Goal: Task Accomplishment & Management: Manage account settings

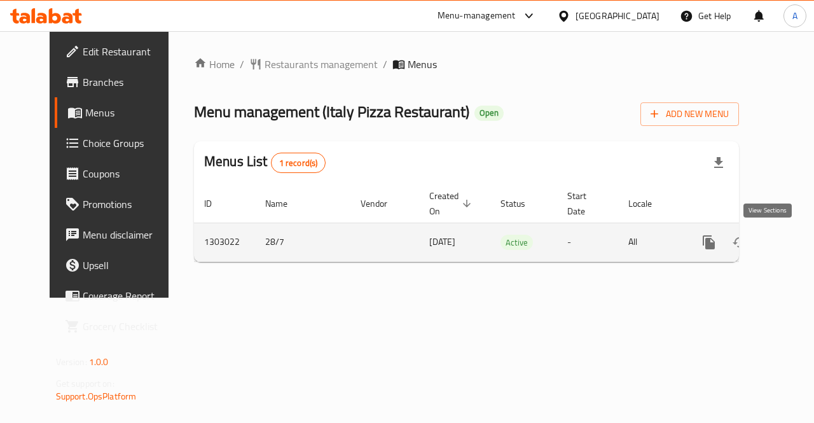
click at [793, 249] on icon "enhanced table" at bounding box center [800, 242] width 15 height 15
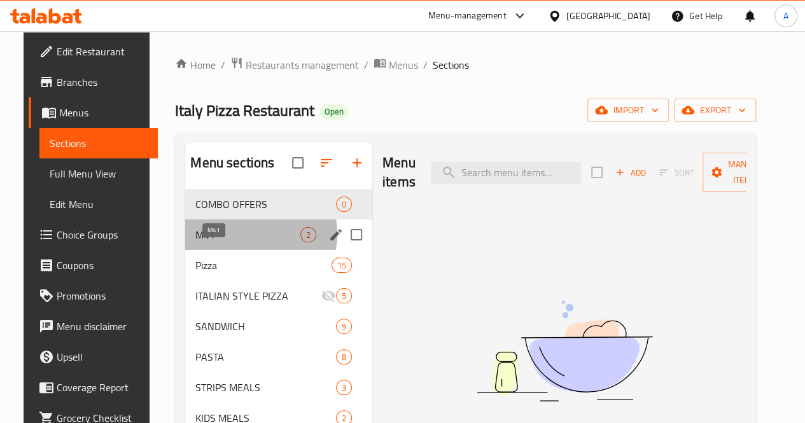
click at [240, 242] on span "M41" at bounding box center [247, 234] width 105 height 15
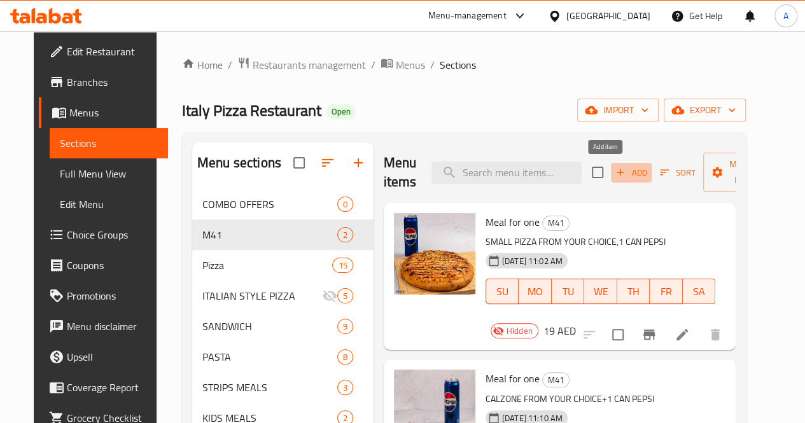
click at [614, 174] on span "Add" at bounding box center [631, 172] width 34 height 15
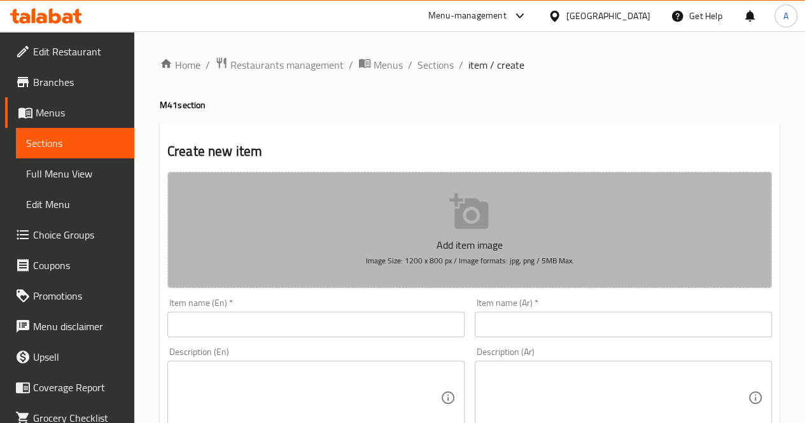
click at [487, 207] on icon "button" at bounding box center [468, 211] width 39 height 36
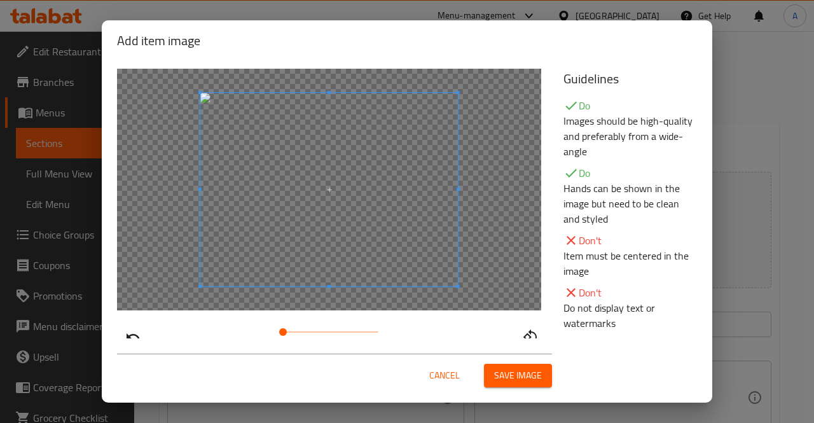
click at [503, 370] on span "Save image" at bounding box center [518, 376] width 48 height 16
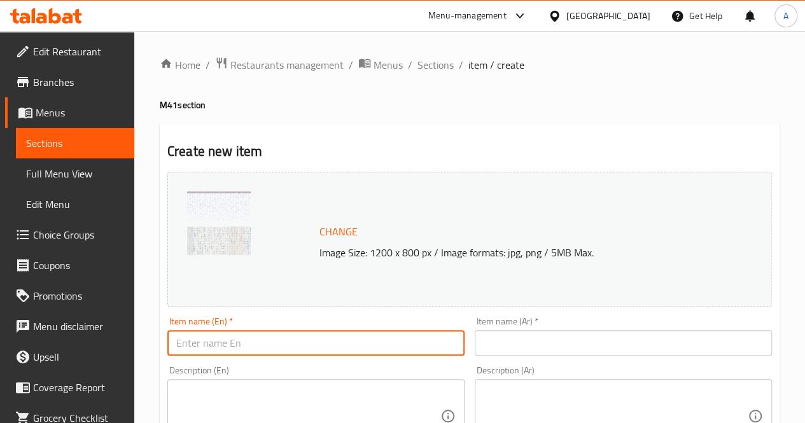
click at [342, 336] on input "text" at bounding box center [315, 342] width 297 height 25
type input "Meal for one"
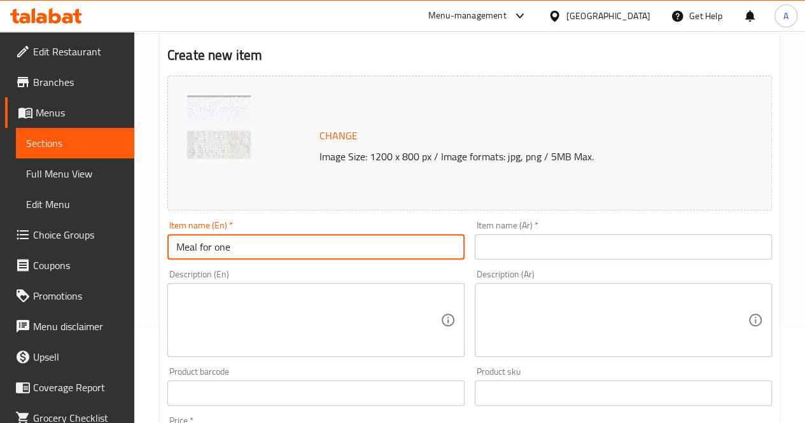
scroll to position [97, 0]
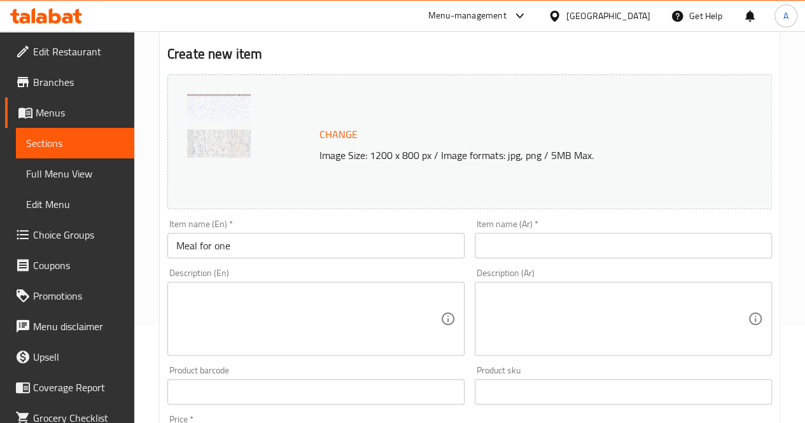
click at [144, 217] on div "Home / Restaurants management / Menus / Sections / item / create M41 section Cr…" at bounding box center [469, 377] width 670 height 886
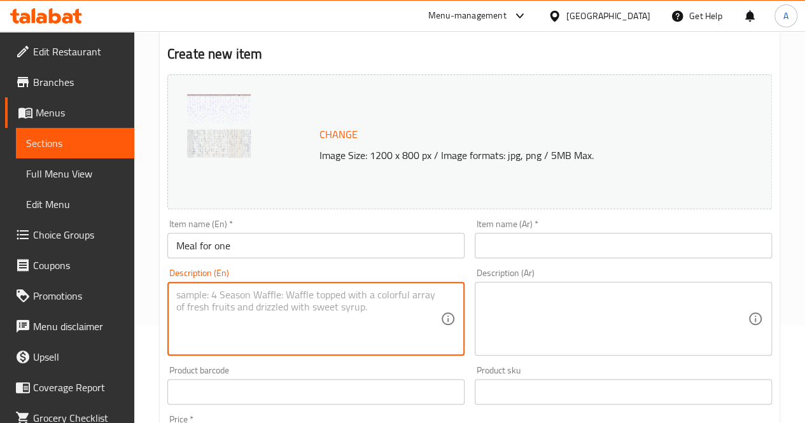
click at [287, 325] on textarea at bounding box center [308, 319] width 264 height 60
paste textarea ""2 pcs chicken strips ,lettuce, tomato, cheddar , special sauce, Pepsi 2قطعة تش…"
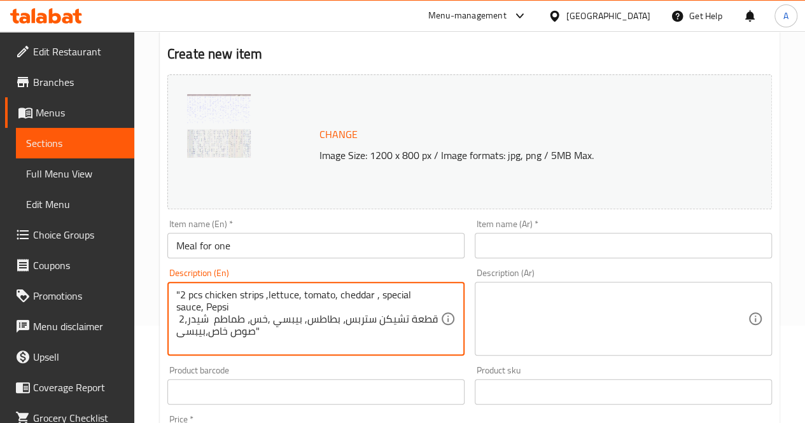
type textarea ""2 pcs chicken strips ,lettuce, tomato, cheddar , special sauce, Pepsi 2قطعة تش…"
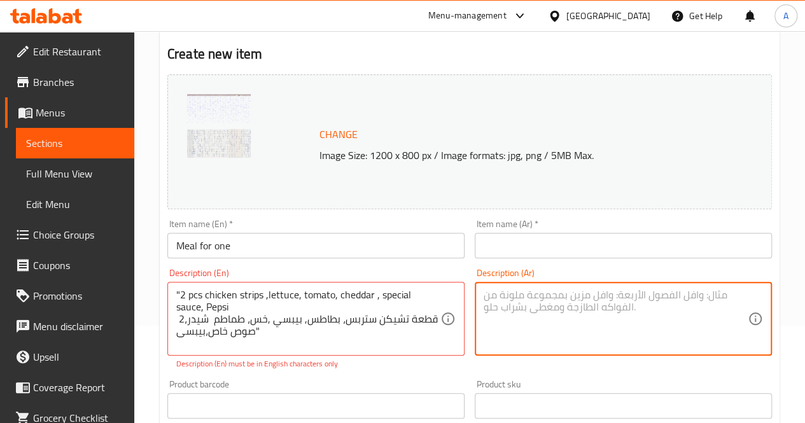
click at [556, 314] on textarea at bounding box center [615, 319] width 264 height 60
paste textarea ""2 pcs chicken strips ,lettuce, tomato, cheddar , special sauce, Pepsi 2قطعة تش…"
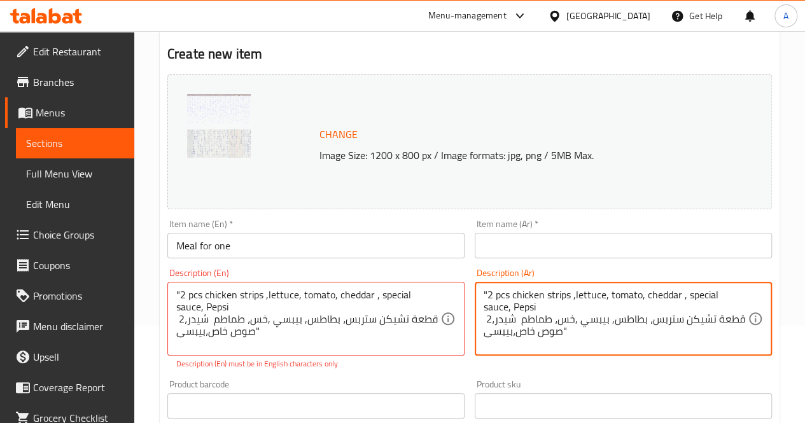
type textarea ""2 pcs chicken strips ,lettuce, tomato, cheddar , special sauce, Pepsi 2قطعة تش…"
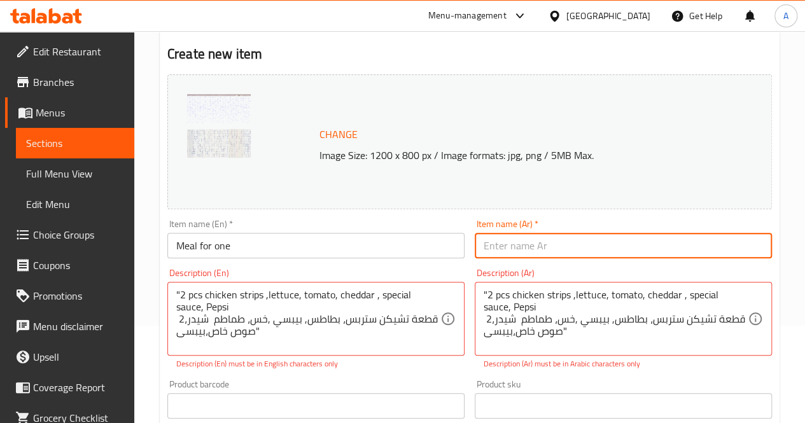
click at [555, 245] on input "text" at bounding box center [622, 245] width 297 height 25
type input "وجبه لشخص"
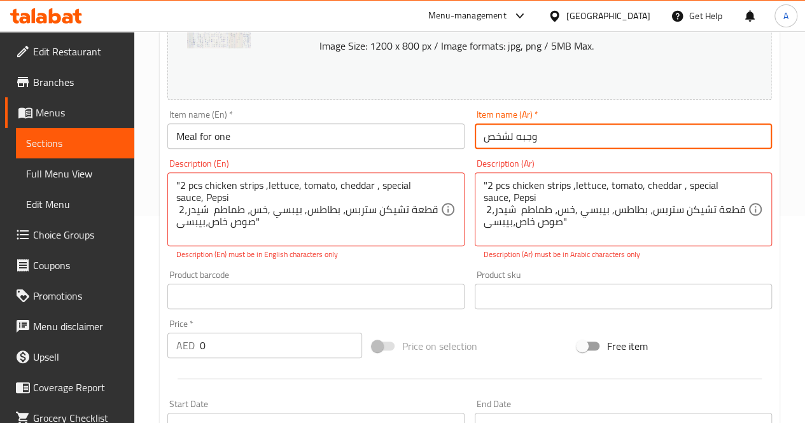
scroll to position [208, 0]
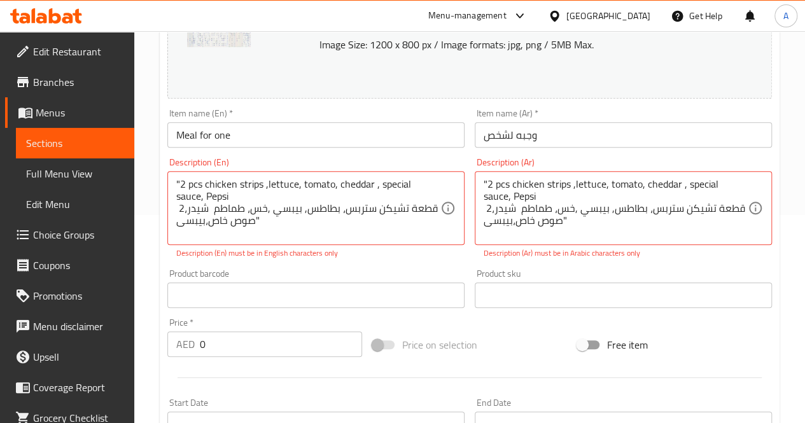
drag, startPoint x: 174, startPoint y: 221, endPoint x: 242, endPoint y: 222, distance: 68.1
click at [242, 222] on div ""2 pcs chicken strips ,lettuce, tomato, cheddar , special sauce, Pepsi 2قطعة تش…" at bounding box center [315, 208] width 297 height 74
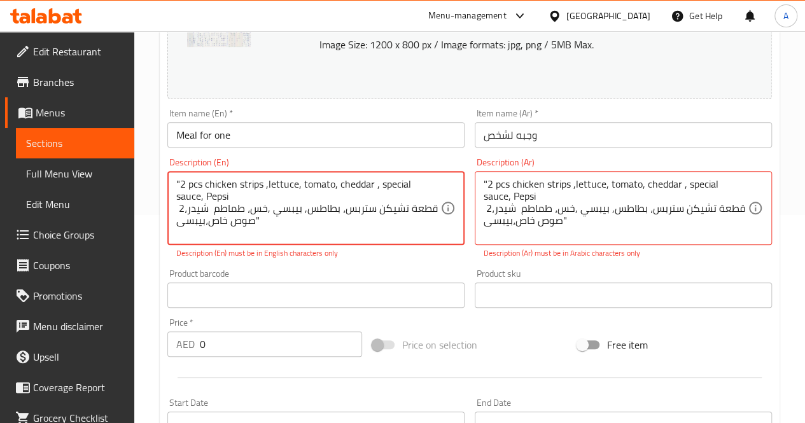
drag, startPoint x: 261, startPoint y: 225, endPoint x: 432, endPoint y: 207, distance: 172.6
click at [432, 207] on textarea ""2 pcs chicken strips ,lettuce, tomato, cheddar , special sauce, Pepsi 2قطعة تش…" at bounding box center [308, 208] width 264 height 60
click at [186, 212] on textarea ""2 pcs chicken strips ,lettuce, tomato, cheddar , special sauce, Pepsi 2" at bounding box center [308, 208] width 264 height 60
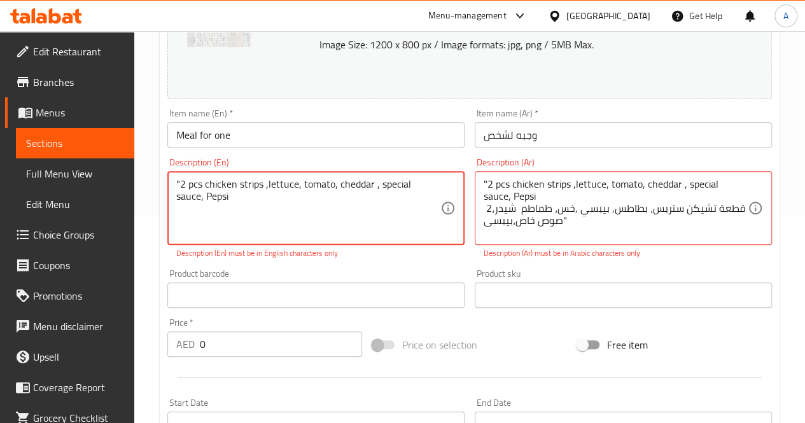
click at [181, 180] on textarea ""2 pcs chicken strips ,lettuce, tomato, cheddar , special sauce, Pepsi" at bounding box center [308, 208] width 264 height 60
drag, startPoint x: 650, startPoint y: 282, endPoint x: 238, endPoint y: 182, distance: 424.0
click at [276, 199] on textarea "Wrap sandwich includes: 2 pcs chicken strips ,lettuce, tomato, cheddar , specia…" at bounding box center [308, 208] width 264 height 60
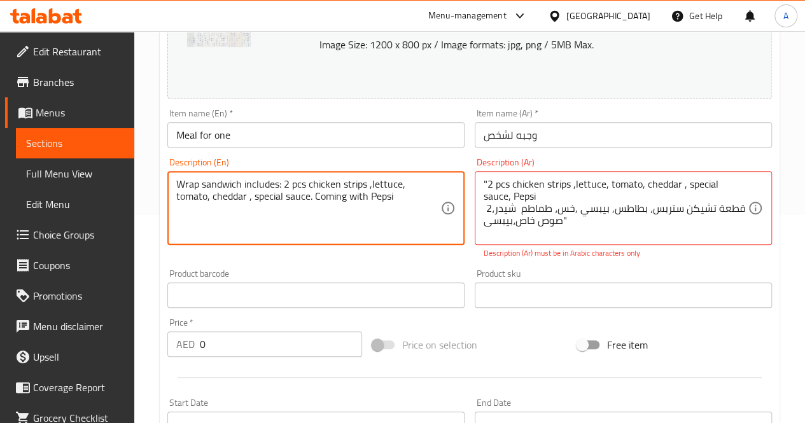
type textarea "Wrap sandwich includes: 2 pcs chicken strips ,lettuce, tomato, cheddar , specia…"
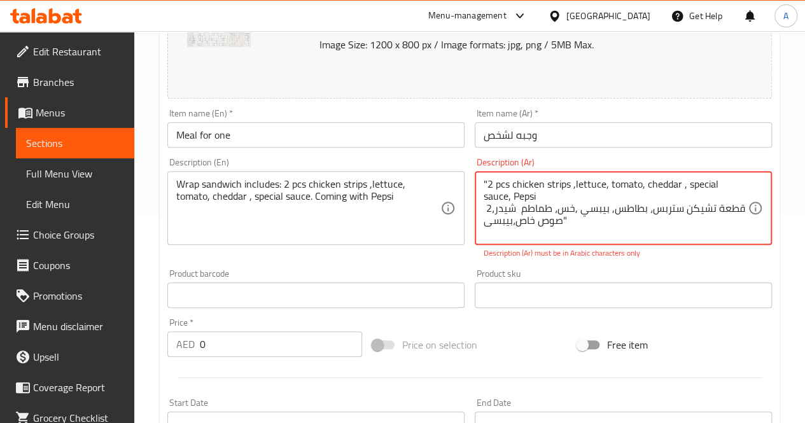
drag, startPoint x: 516, startPoint y: 195, endPoint x: 485, endPoint y: 186, distance: 32.4
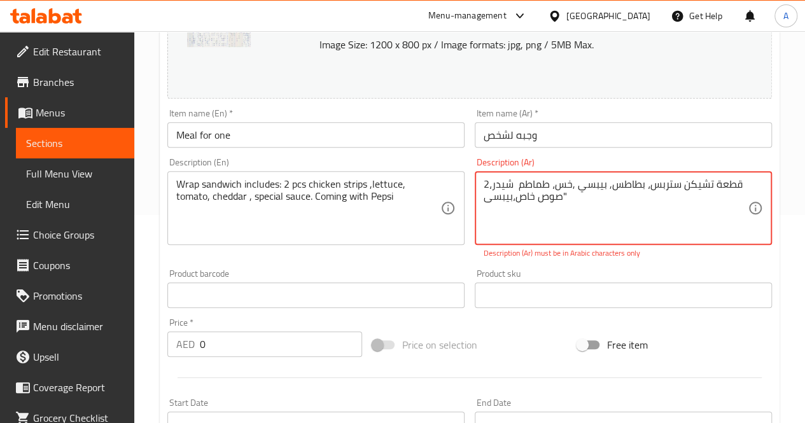
click at [566, 208] on textarea "2قطعة تشيكن ستربس، بطاطس, بيبسي ,خس، طماطم شيدر، صوص خاص،بيبسى"" at bounding box center [615, 208] width 264 height 60
drag, startPoint x: 492, startPoint y: 197, endPoint x: 485, endPoint y: 199, distance: 7.3
click at [485, 199] on textarea "2قطعة تشيكن ستربس، بطاطس, بيبسي ,خس، طماطم شيدر، صوص خاص،بيبسى" at bounding box center [615, 208] width 264 height 60
click at [489, 196] on textarea "2قطعة تشيكن ستربس، بطاطس, بيبسي ,خس، طماطم شيدر، صوص خاص،بيبسى" at bounding box center [615, 208] width 264 height 60
click at [483, 196] on textarea "2قطعة تشيكن ستربس، بطاطس, بيبسي ,خس، طماطم شيدر، صوص خاص،بيبسى" at bounding box center [615, 208] width 264 height 60
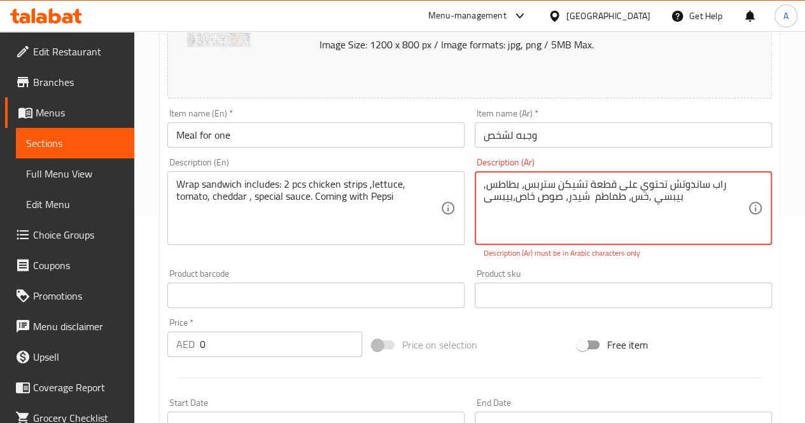
click at [590, 198] on textarea "راب ساندوتش تحتوي على قطعة تشيكن ستربس، بطاطس, بيبسي ,خس، طماطم شيدر، صوص خاص،ب…" at bounding box center [615, 208] width 264 height 60
click at [511, 210] on textarea "راب ساندوتش تحتوي على قطعتين تشيكن ستربس، بطاطس, بيبسي ,خس، طماطم شيدر، صوص خاص…" at bounding box center [615, 208] width 264 height 60
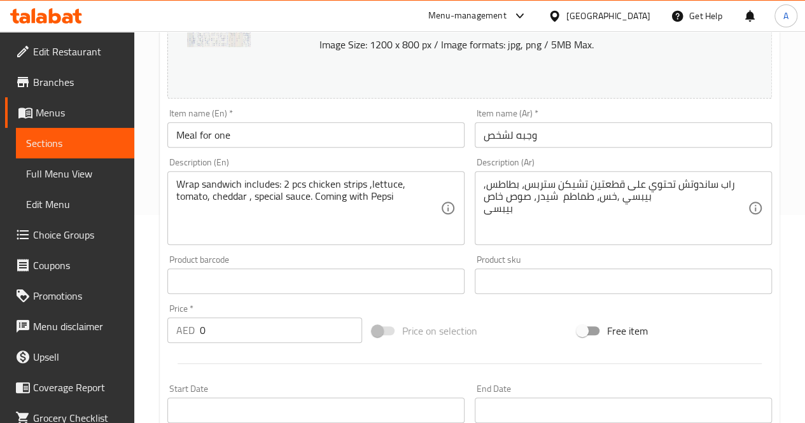
click at [480, 211] on div "راب ساندوتش تحتوي على قطعتين تشيكن ستربس، بطاطس, بيبسي ,خس، طماطم شيدر، صوص خاص…" at bounding box center [622, 208] width 297 height 74
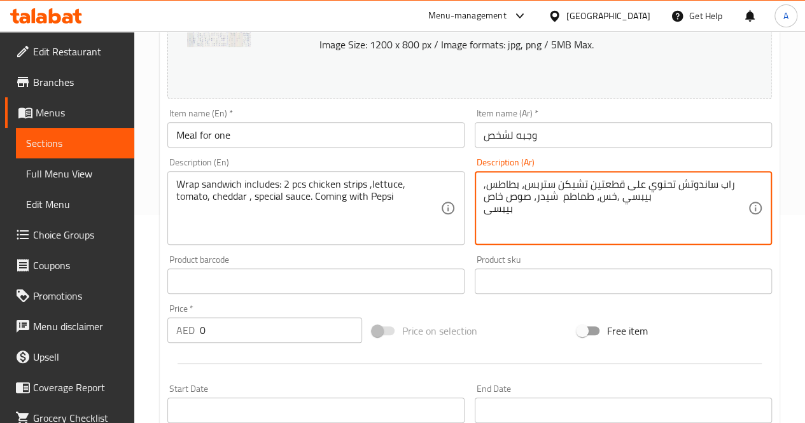
click at [485, 207] on textarea "راب ساندوتش تحتوي على قطعتين تشيكن ستربس، بطاطس, بيبسي ,خس، طماطم شيدر، صوص خاص…" at bounding box center [615, 208] width 264 height 60
type textarea "راب ساندوتش تحتوي على قطعتين تشيكن ستربس، بطاطس, بيبسي ,خس، طماطم شيدر، صوص خاص…"
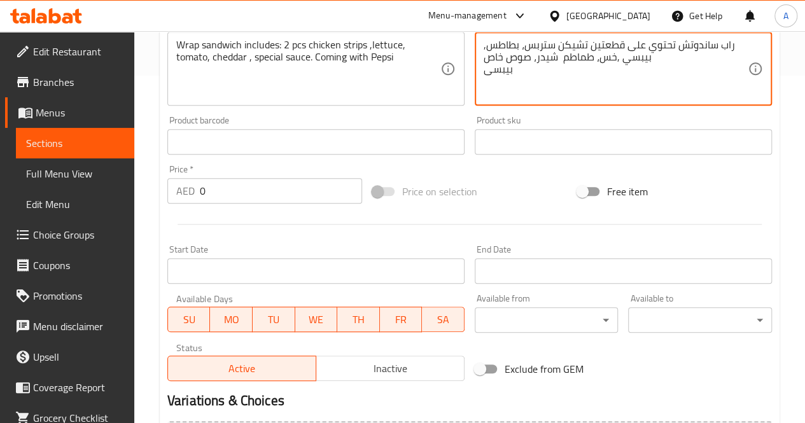
scroll to position [349, 0]
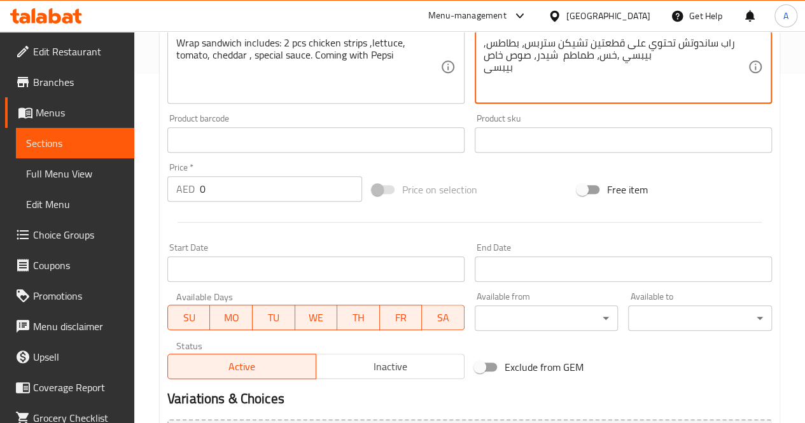
click at [243, 135] on input "text" at bounding box center [315, 139] width 297 height 25
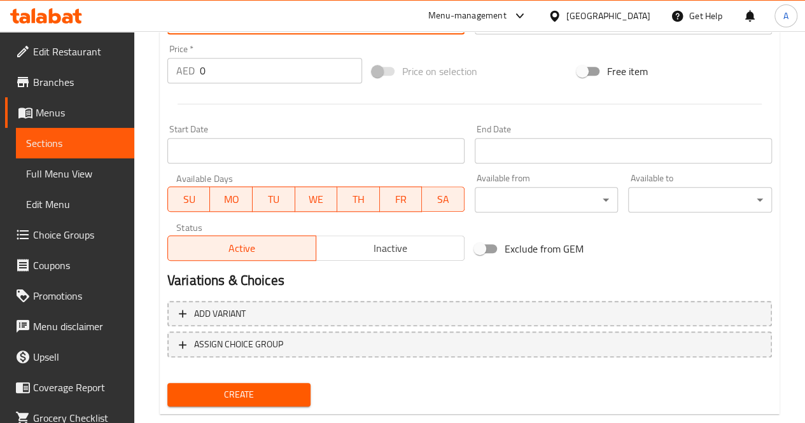
scroll to position [470, 0]
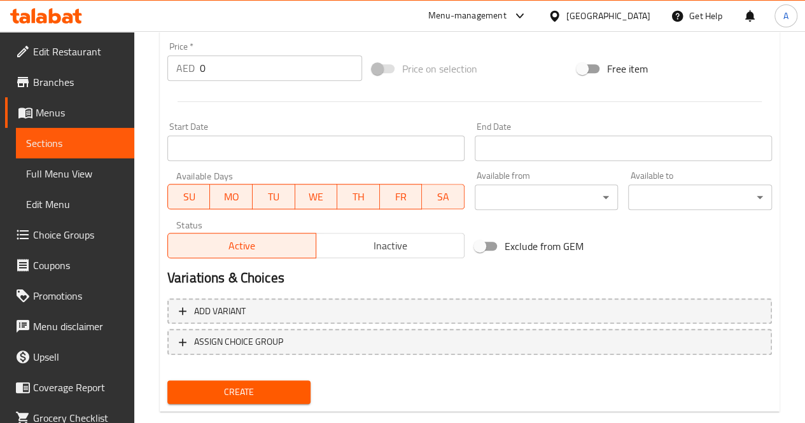
type input "19"
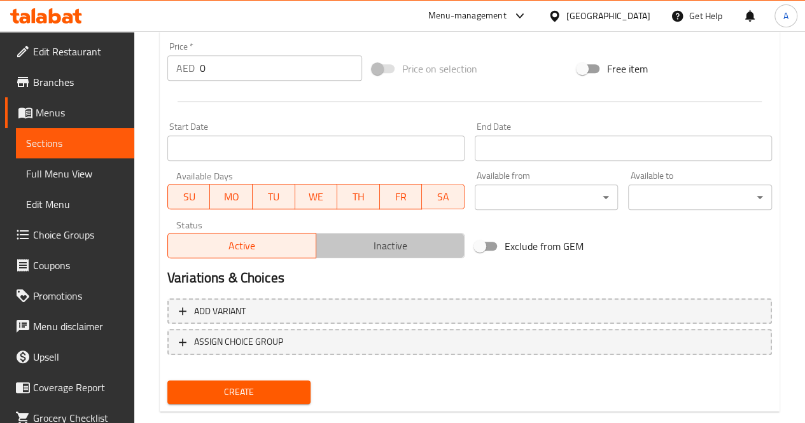
click at [369, 248] on span "Inactive" at bounding box center [390, 246] width 138 height 18
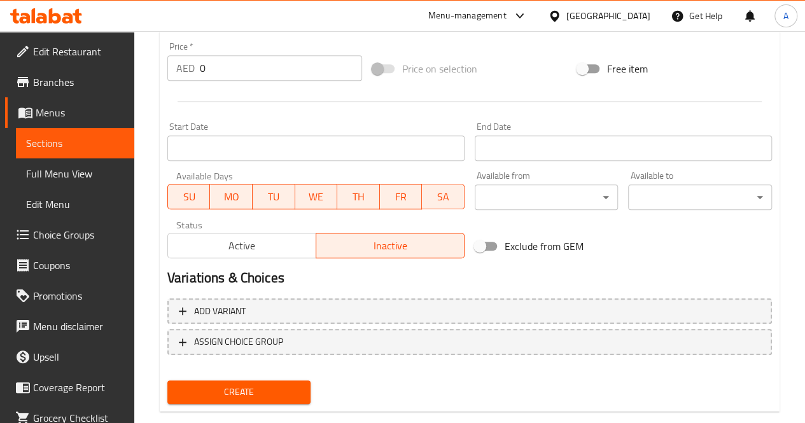
click at [261, 390] on span "Create" at bounding box center [238, 392] width 123 height 16
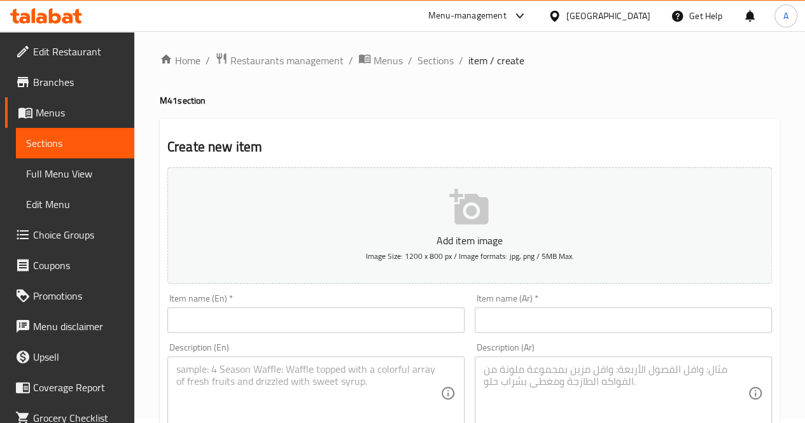
scroll to position [0, 0]
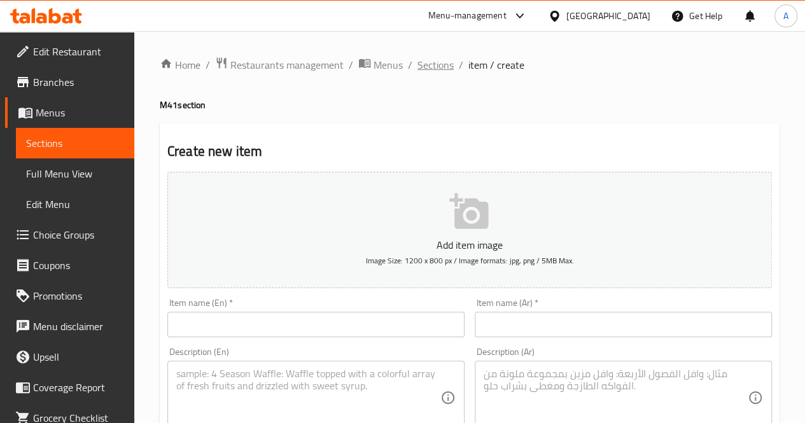
click at [441, 65] on span "Sections" at bounding box center [435, 64] width 36 height 15
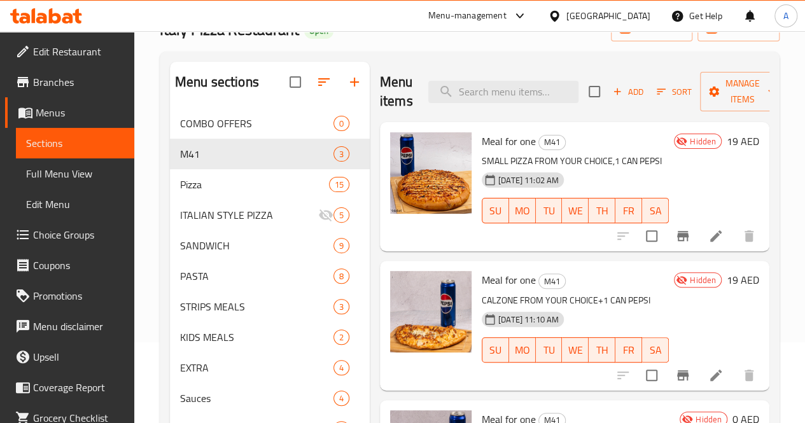
scroll to position [80, 0]
click at [611, 88] on icon "button" at bounding box center [616, 91] width 11 height 11
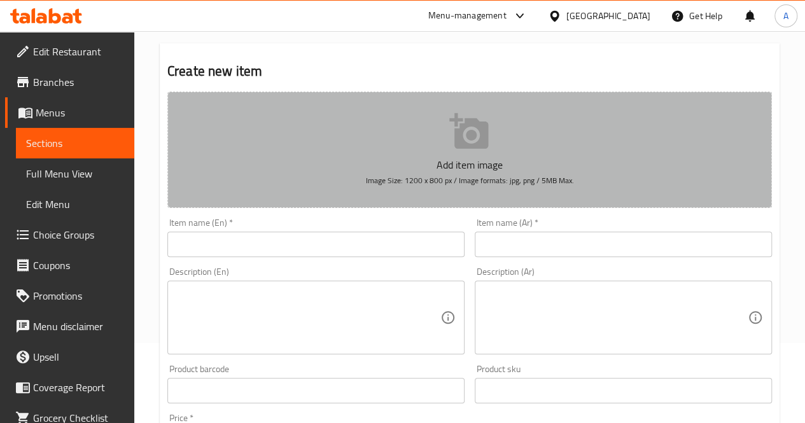
click at [459, 137] on icon "button" at bounding box center [468, 131] width 39 height 36
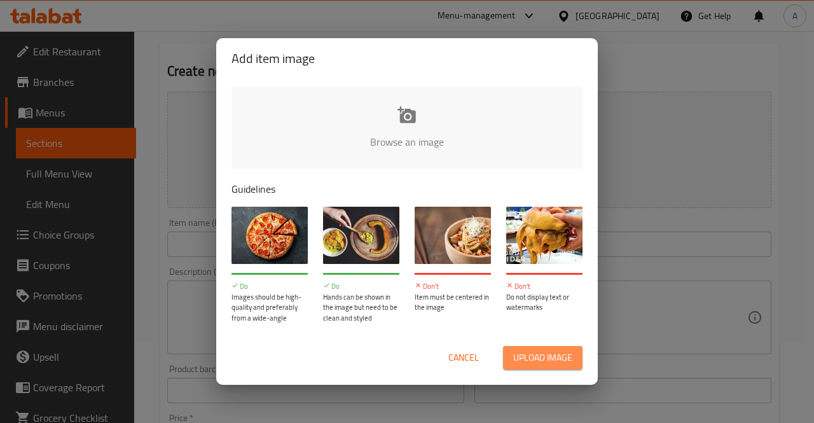
click at [534, 354] on span "Upload image" at bounding box center [542, 358] width 59 height 16
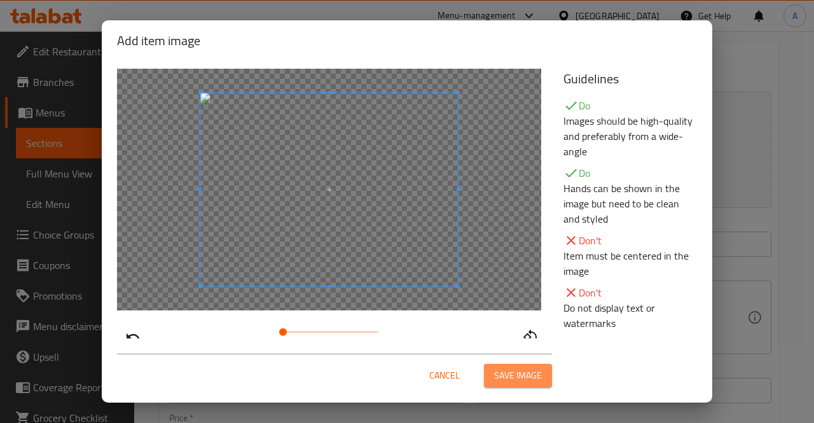
click at [523, 376] on span "Save image" at bounding box center [518, 376] width 48 height 16
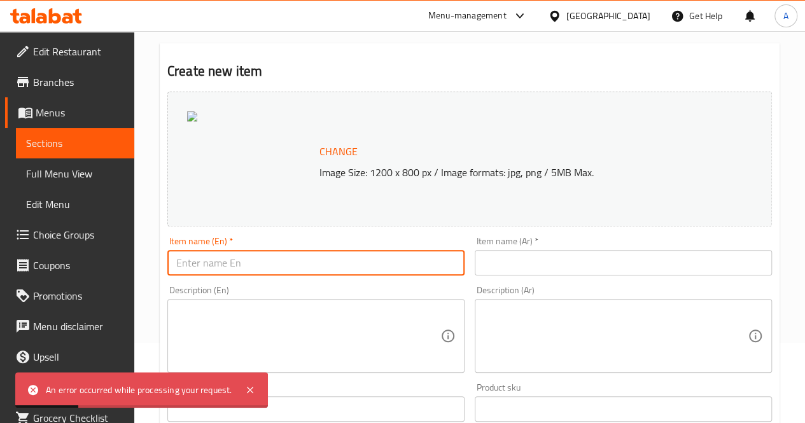
click at [385, 261] on input "text" at bounding box center [315, 262] width 297 height 25
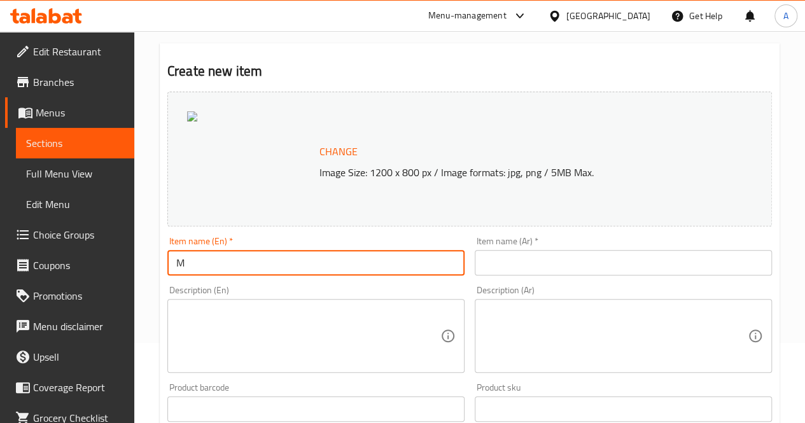
type input "Meal for one"
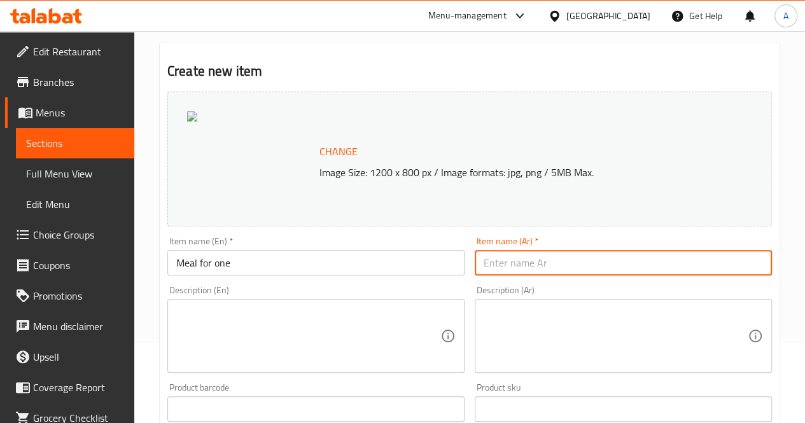
click at [499, 260] on input "text" at bounding box center [622, 262] width 297 height 25
type input "وجبه لشخص"
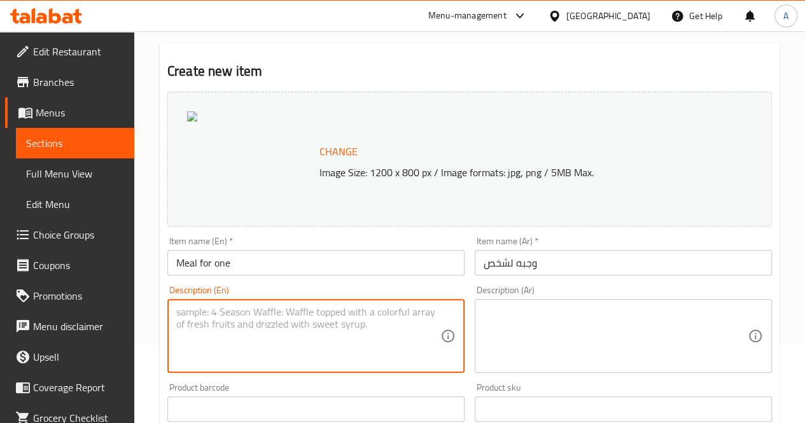
click at [338, 310] on textarea at bounding box center [308, 336] width 264 height 60
type textarea "ص"
click at [522, 303] on div "Description (Ar)" at bounding box center [622, 336] width 297 height 74
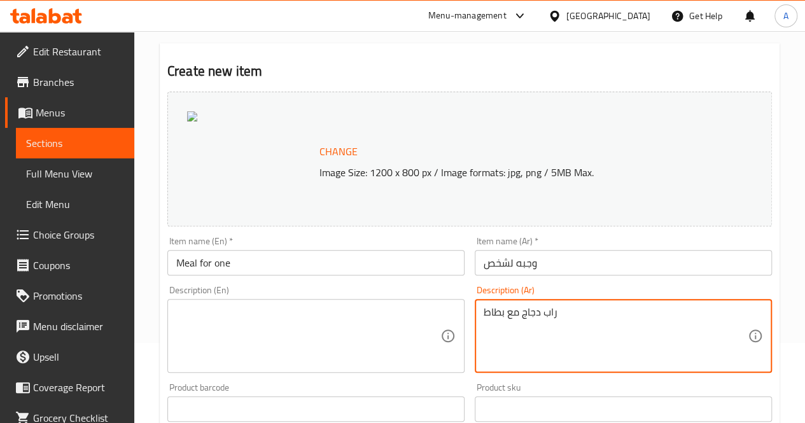
type textarea "راب دجاج مع بطاط"
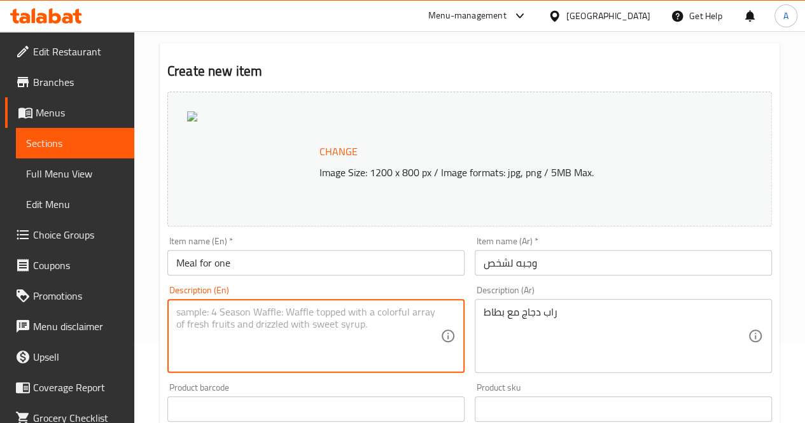
click at [369, 319] on textarea at bounding box center [308, 336] width 264 height 60
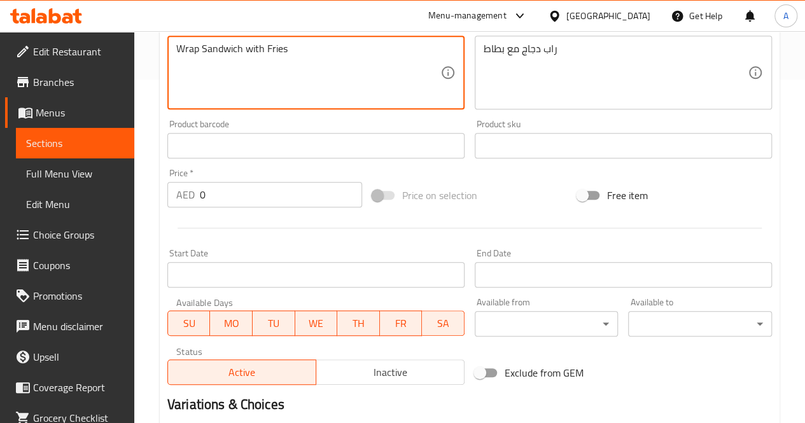
scroll to position [345, 0]
type textarea "Wrap Sandwich with Fries"
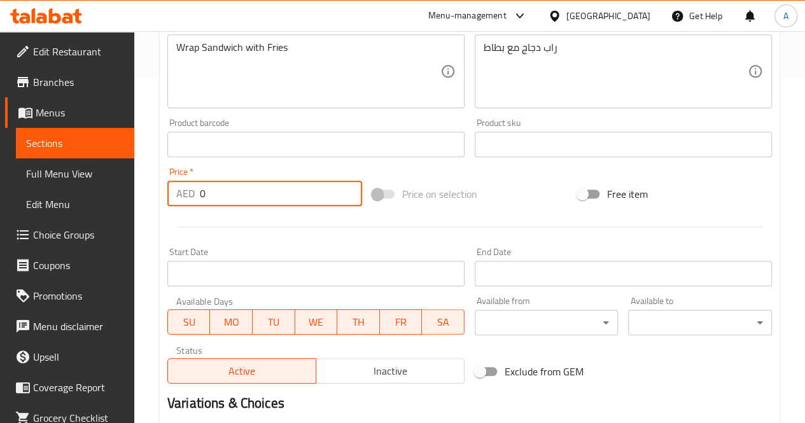
click at [240, 195] on input "0" at bounding box center [281, 193] width 162 height 25
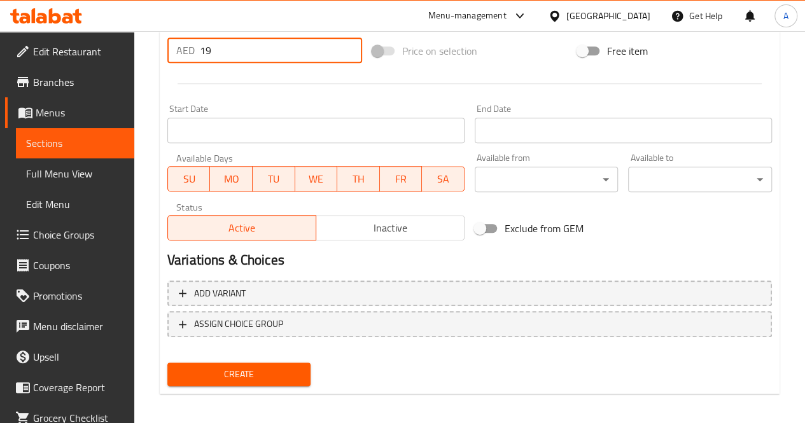
scroll to position [494, 0]
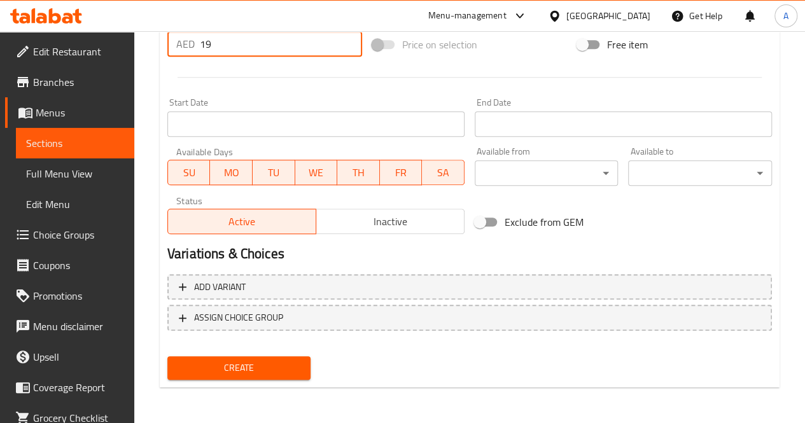
type input "19"
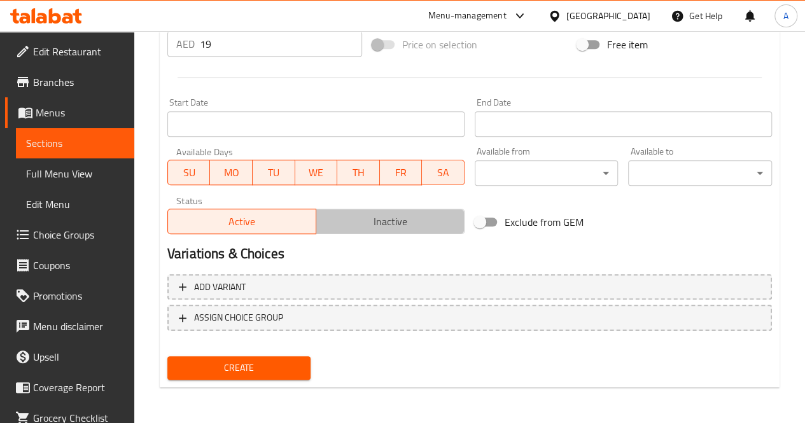
click at [385, 227] on span "Inactive" at bounding box center [390, 221] width 138 height 18
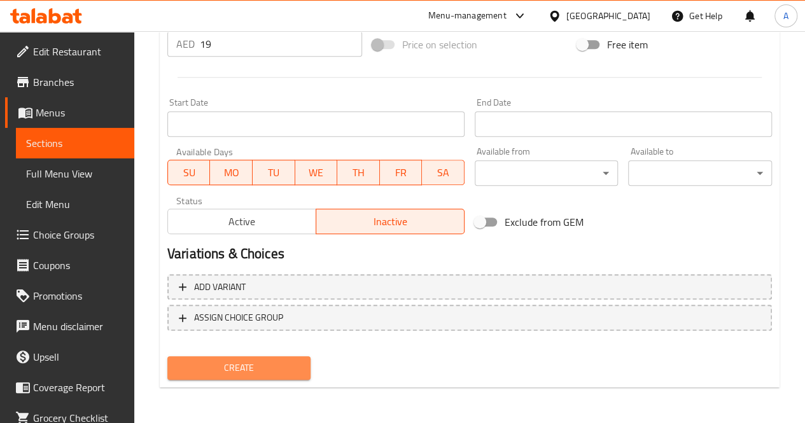
click at [273, 372] on span "Create" at bounding box center [238, 368] width 123 height 16
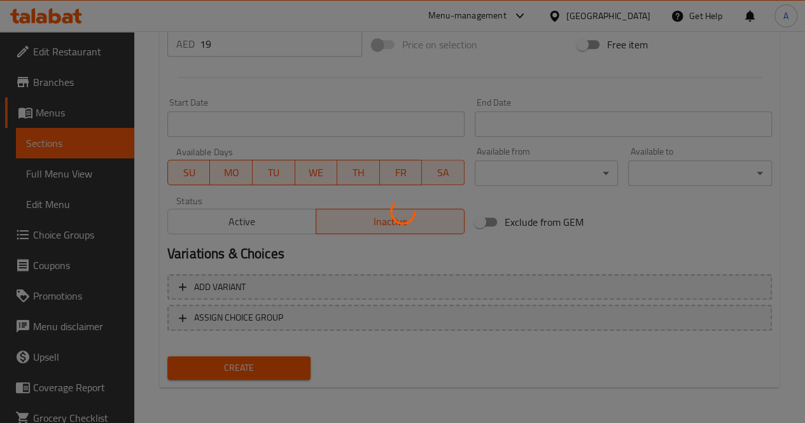
type input "0"
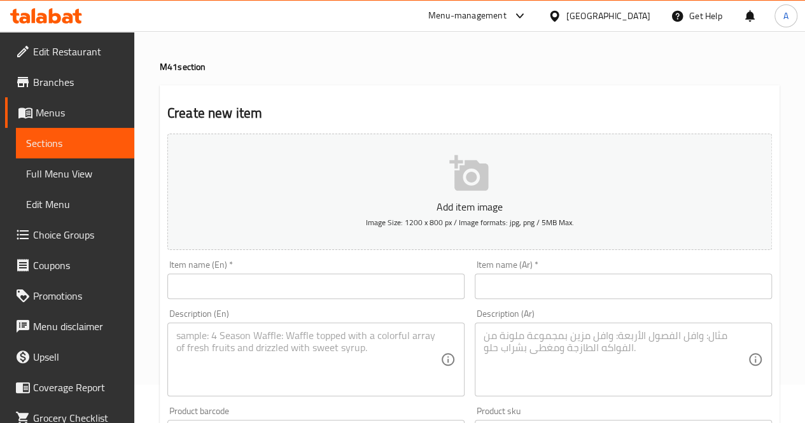
scroll to position [0, 0]
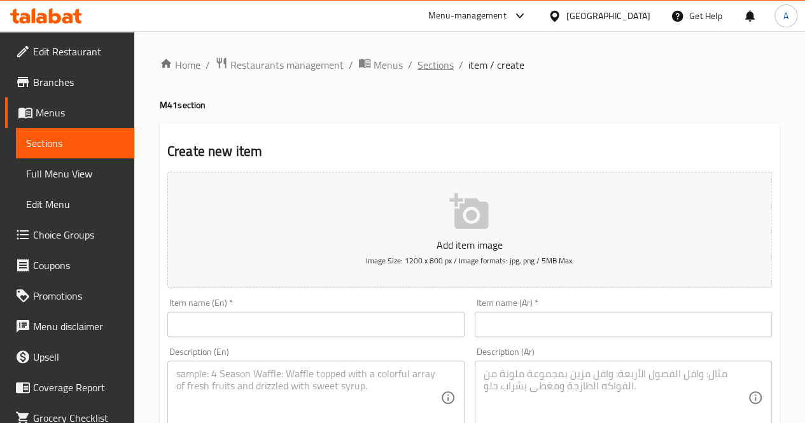
click at [440, 62] on span "Sections" at bounding box center [435, 64] width 36 height 15
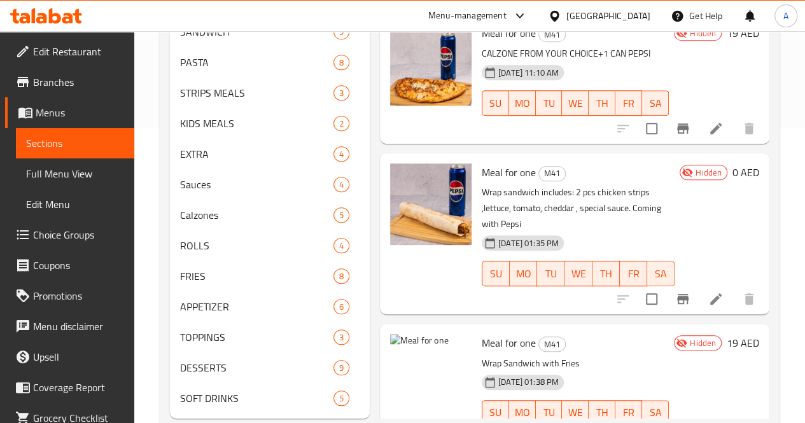
scroll to position [344, 0]
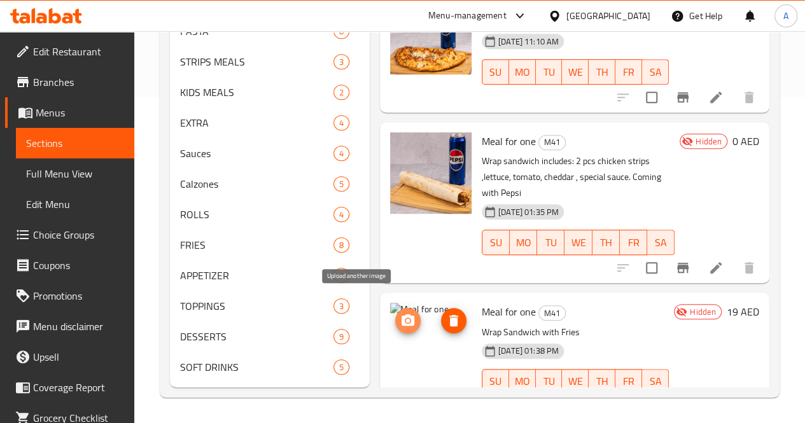
click at [406, 319] on circle "upload picture" at bounding box center [408, 321] width 4 height 4
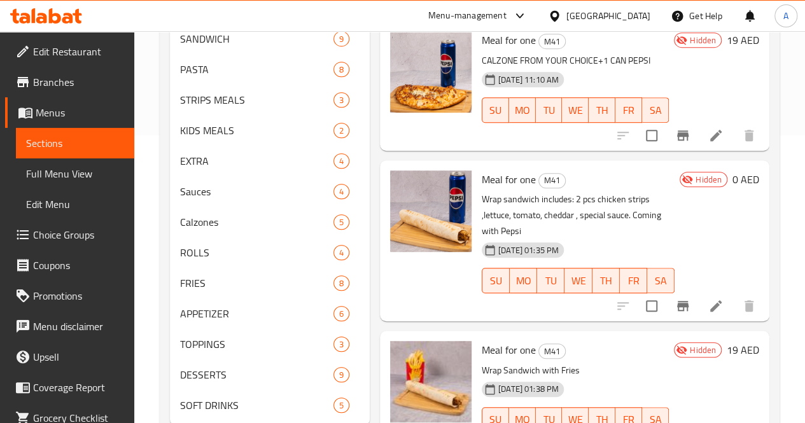
scroll to position [288, 0]
click at [710, 300] on icon at bounding box center [715, 305] width 11 height 11
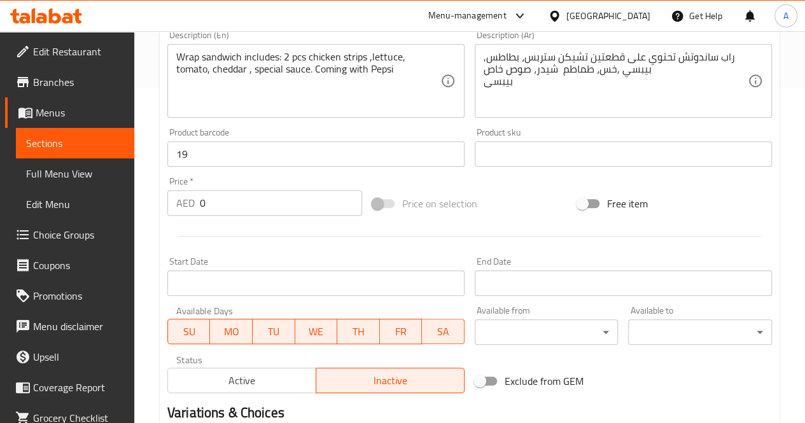
scroll to position [336, 0]
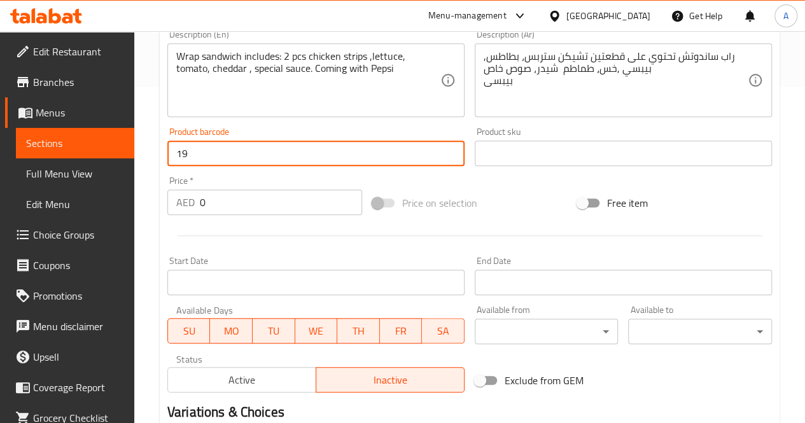
click at [221, 158] on input "19" at bounding box center [315, 153] width 297 height 25
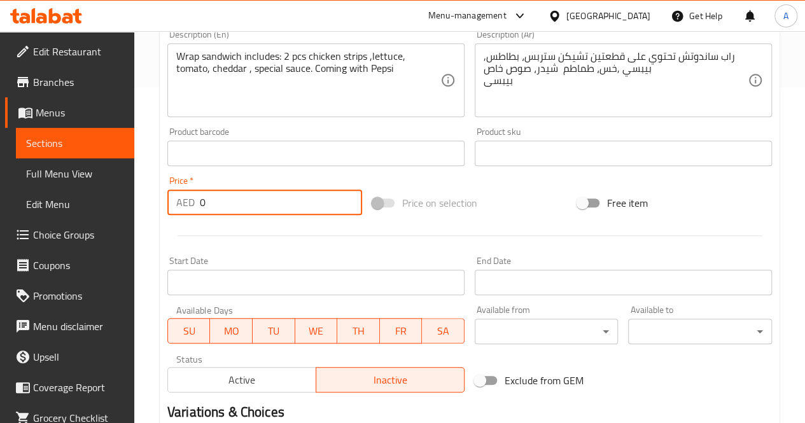
click at [228, 202] on input "0" at bounding box center [281, 202] width 162 height 25
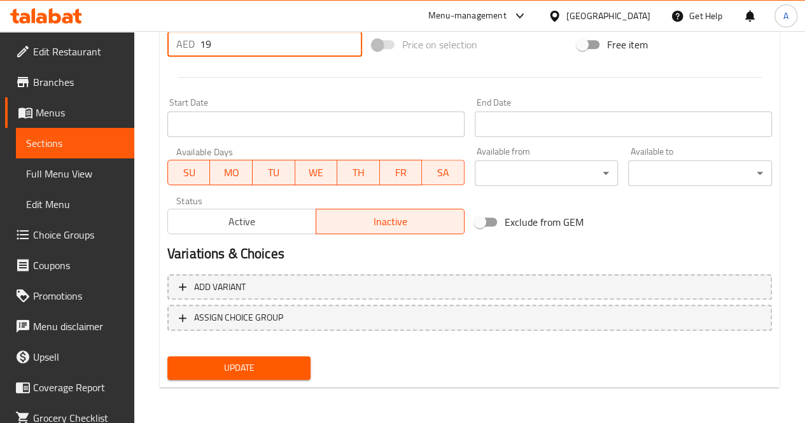
type input "19"
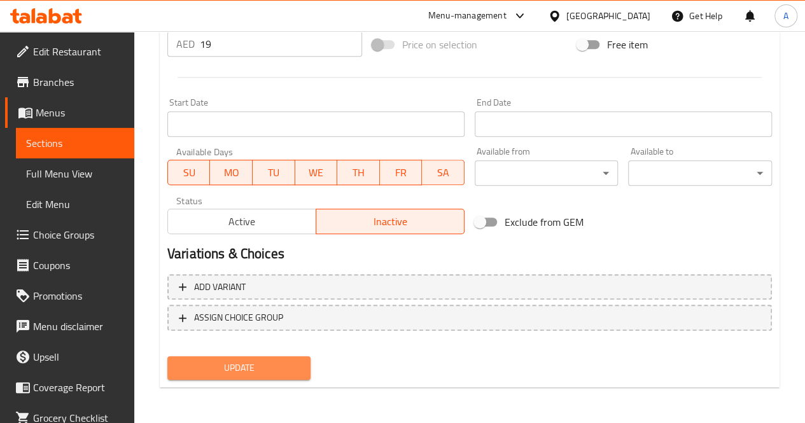
click at [289, 366] on span "Update" at bounding box center [238, 368] width 123 height 16
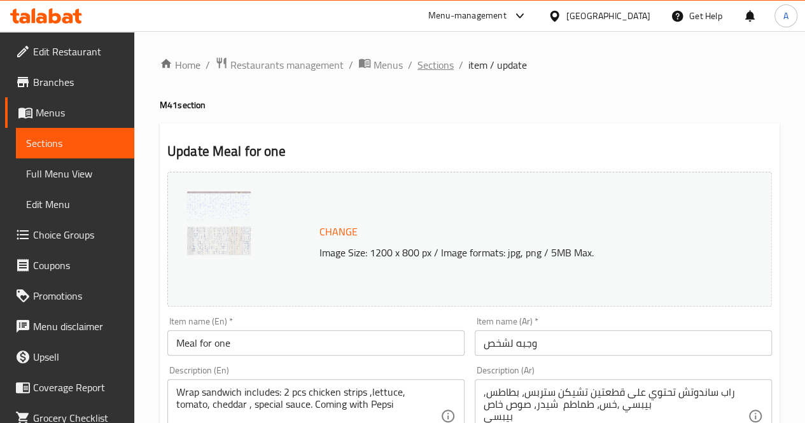
click at [422, 68] on span "Sections" at bounding box center [435, 64] width 36 height 15
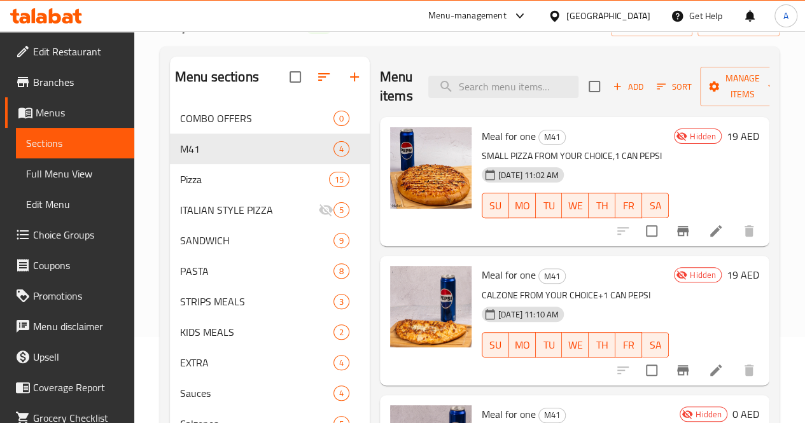
scroll to position [76, 0]
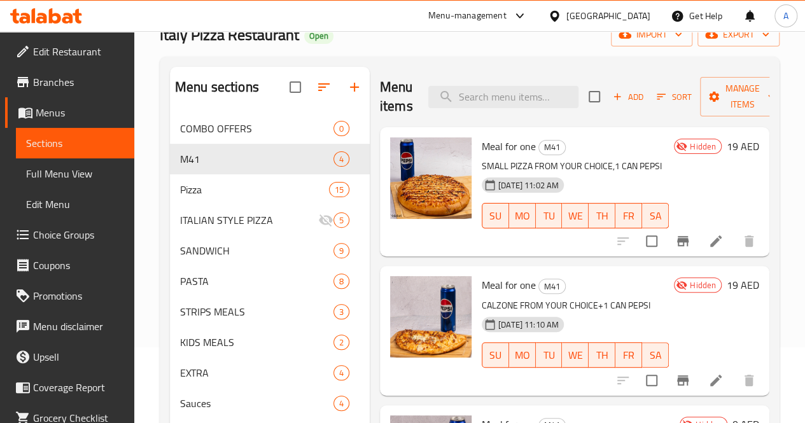
click at [483, 18] on div "Menu-management" at bounding box center [467, 15] width 78 height 15
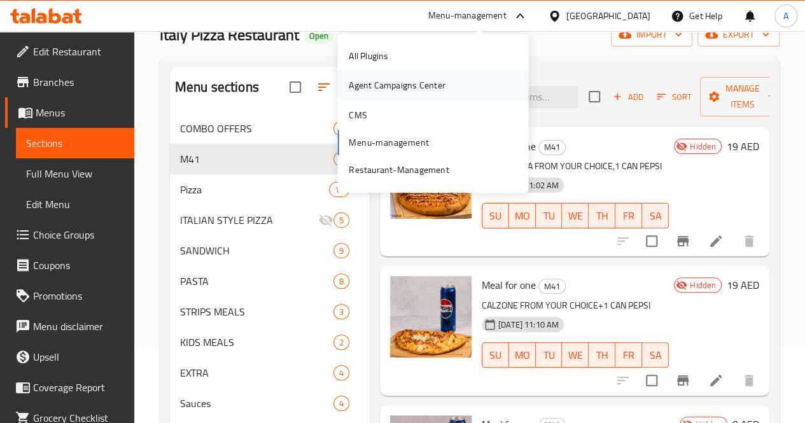
click at [398, 90] on div "Agent Campaigns Center" at bounding box center [397, 85] width 96 height 14
